Goal: Information Seeking & Learning: Learn about a topic

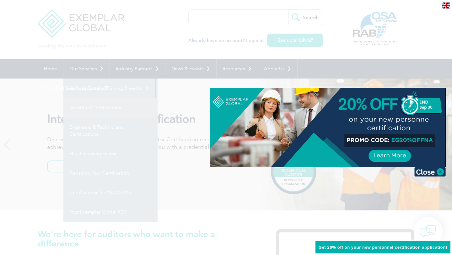
click at [114, 105] on div at bounding box center [226, 127] width 452 height 255
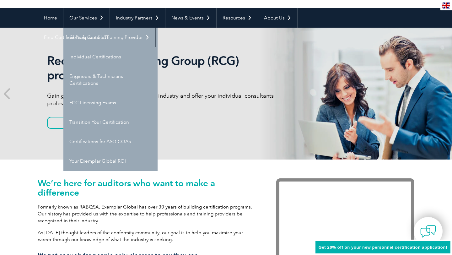
scroll to position [51, 0]
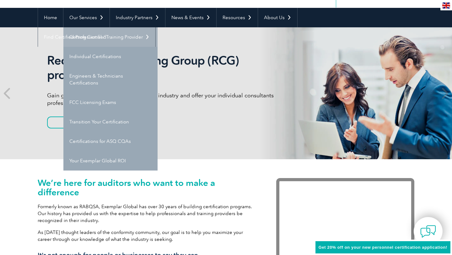
click at [98, 37] on link "Getting Certified" at bounding box center [110, 36] width 94 height 19
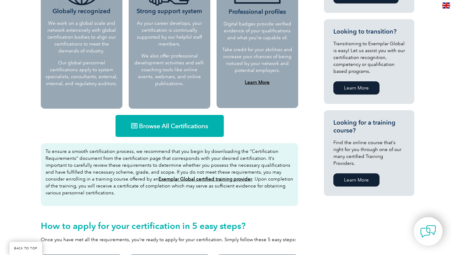
scroll to position [325, 0]
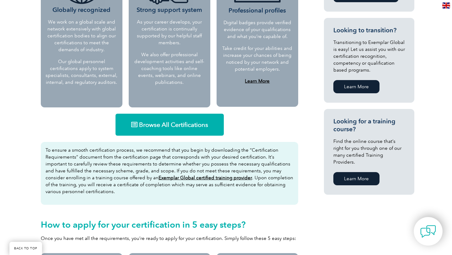
click at [169, 121] on span "Browse All Certifications" at bounding box center [173, 124] width 69 height 6
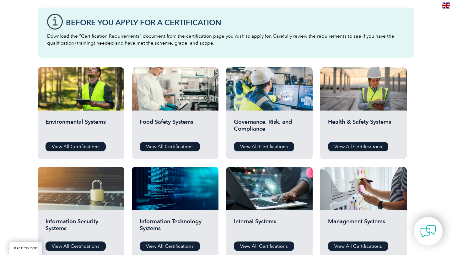
scroll to position [180, 0]
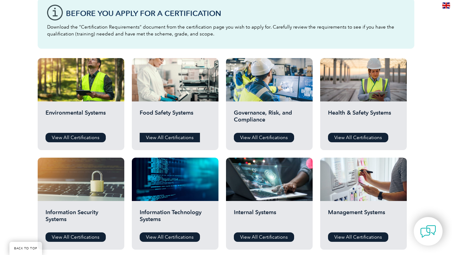
click at [181, 135] on link "View All Certifications" at bounding box center [170, 137] width 60 height 9
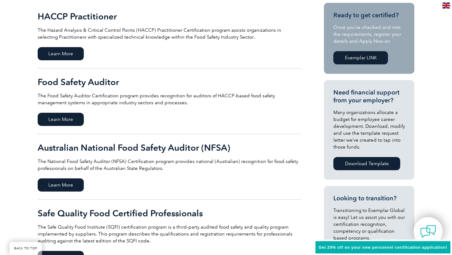
scroll to position [149, 0]
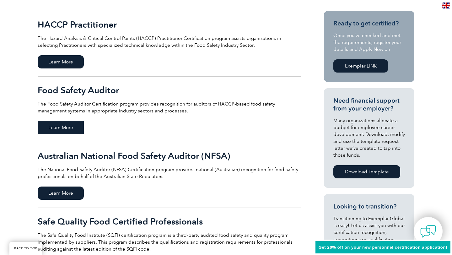
click at [65, 126] on span "Learn More" at bounding box center [61, 127] width 46 height 13
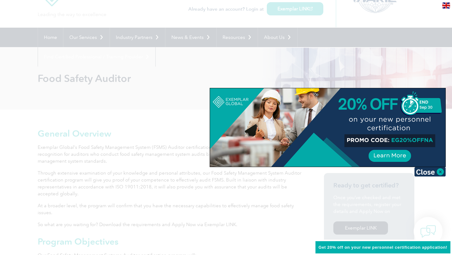
scroll to position [32, 0]
click at [438, 170] on img at bounding box center [429, 171] width 31 height 9
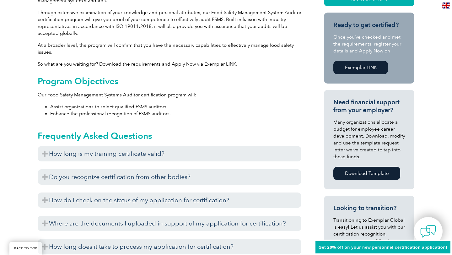
scroll to position [193, 0]
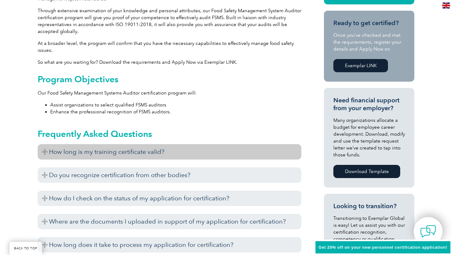
click at [130, 151] on h3 "How long is my training certificate valid?" at bounding box center [169, 151] width 263 height 15
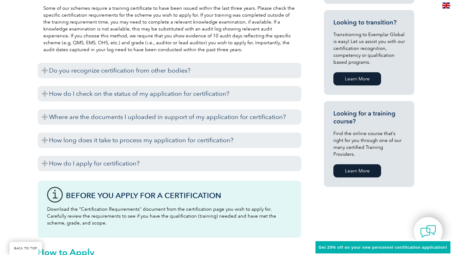
scroll to position [378, 0]
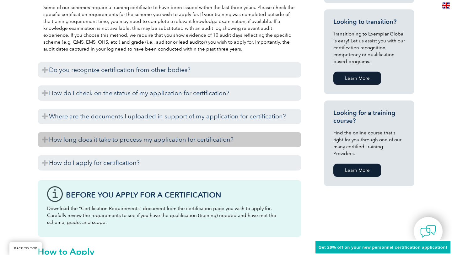
click at [153, 135] on h3 "How long does it take to process my application for certification?" at bounding box center [169, 139] width 263 height 15
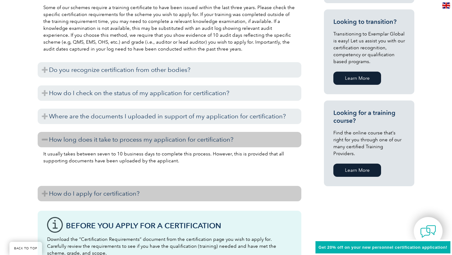
click at [118, 196] on h3 "How do I apply for certification?" at bounding box center [169, 193] width 263 height 15
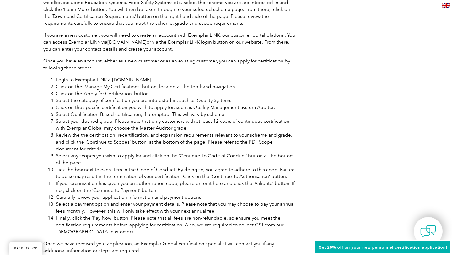
scroll to position [585, 0]
